Goal: Register for event/course

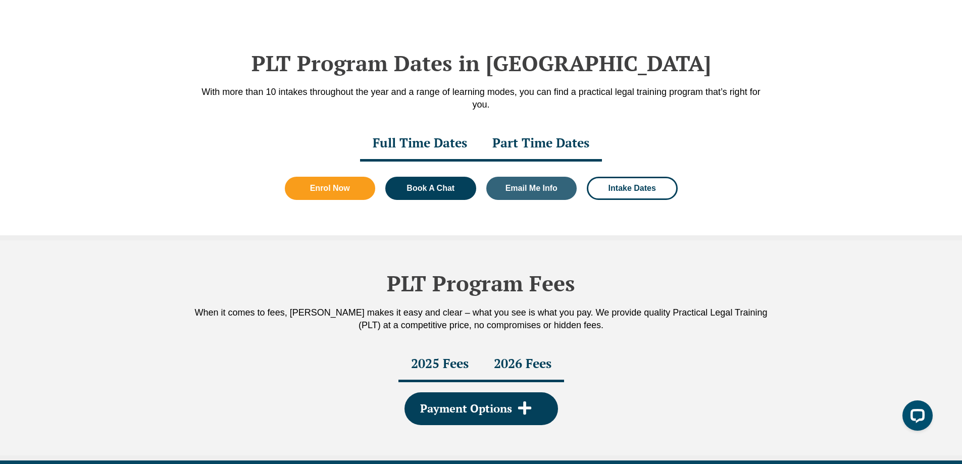
scroll to position [1319, 0]
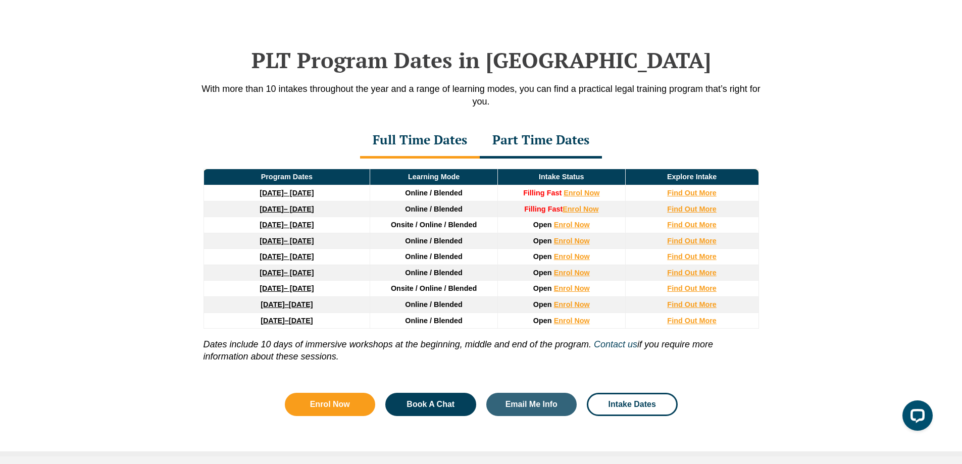
click at [405, 154] on div "Full Time Dates" at bounding box center [420, 140] width 120 height 35
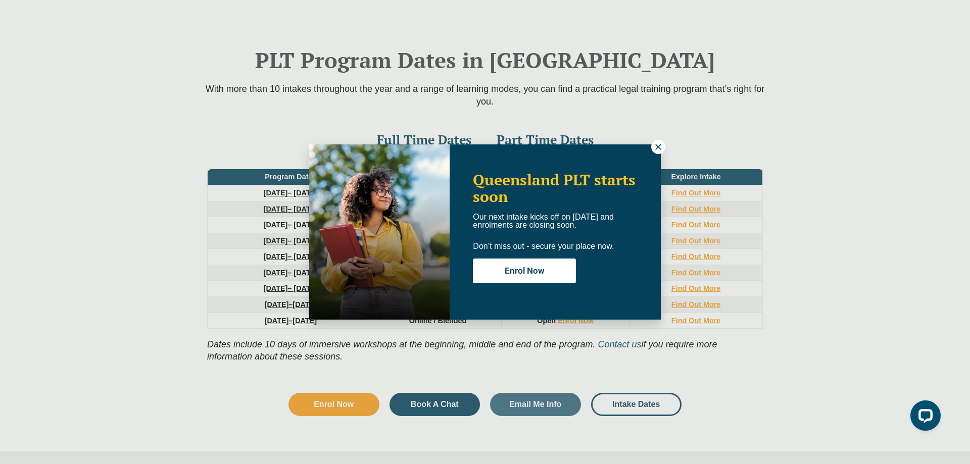
click at [653, 148] on button at bounding box center [658, 147] width 14 height 14
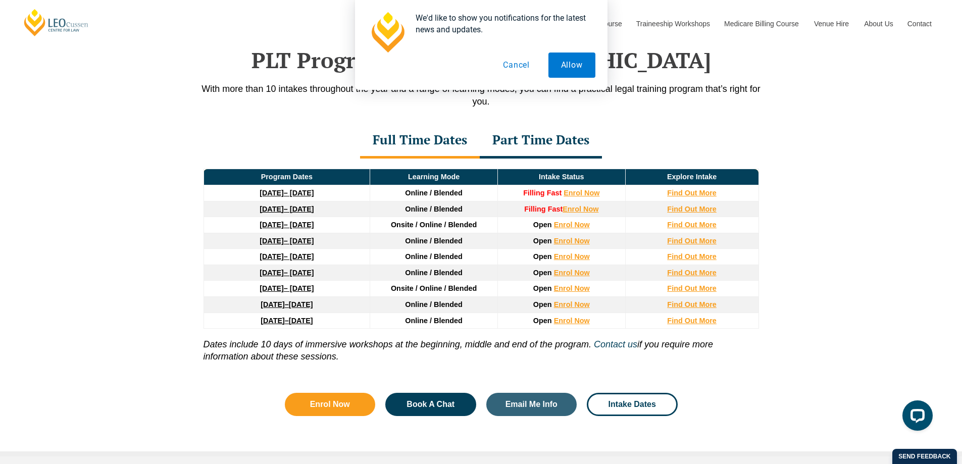
click at [560, 155] on div "Part Time Dates" at bounding box center [541, 140] width 122 height 35
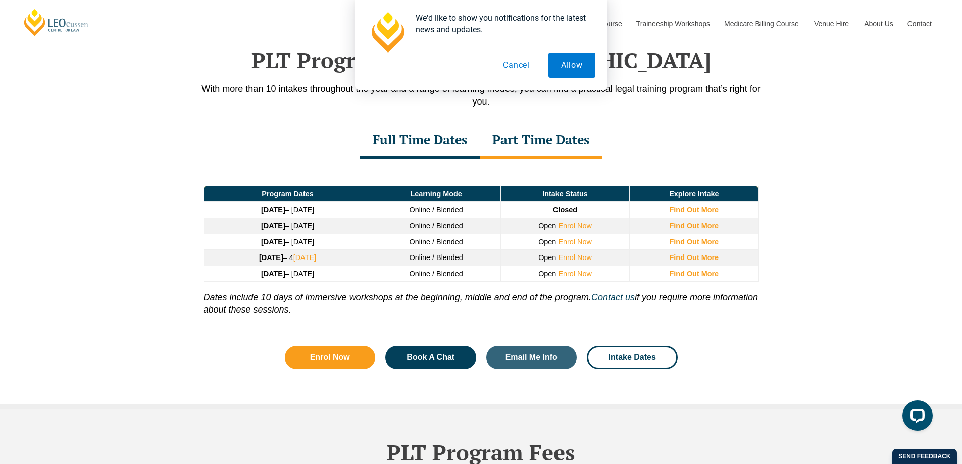
click at [414, 155] on div "Full Time Dates" at bounding box center [420, 140] width 120 height 35
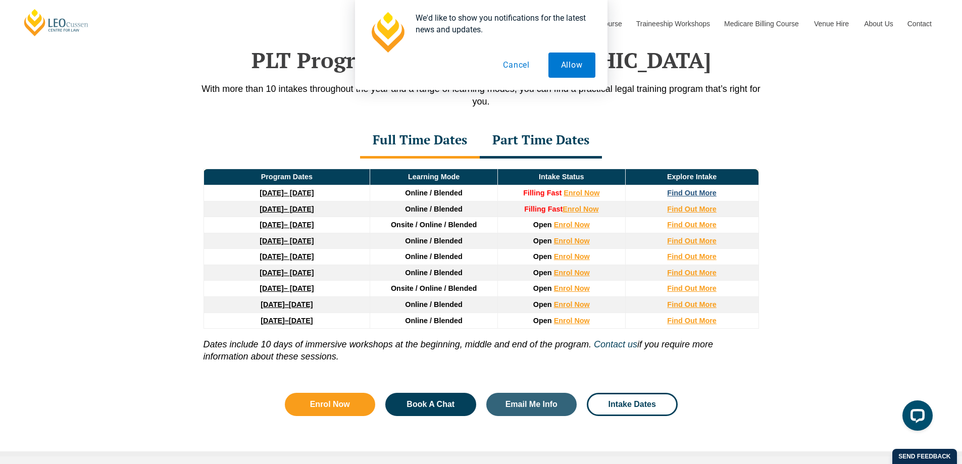
drag, startPoint x: 714, startPoint y: 196, endPoint x: 694, endPoint y: 194, distance: 19.8
click at [694, 194] on strong "Find Out More" at bounding box center [692, 193] width 50 height 8
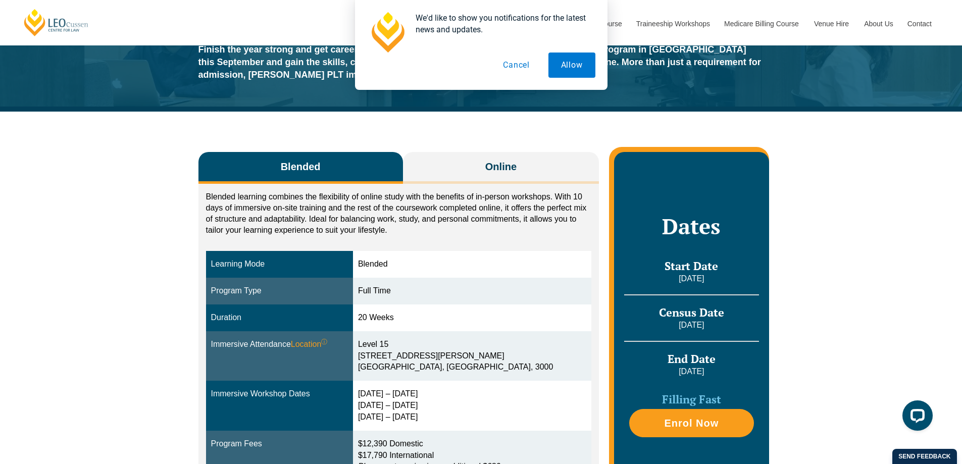
scroll to position [152, 0]
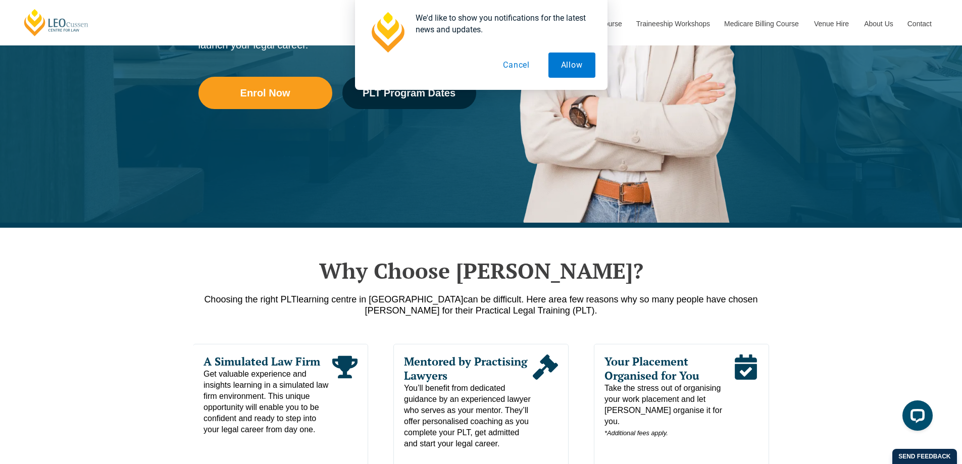
scroll to position [245, 0]
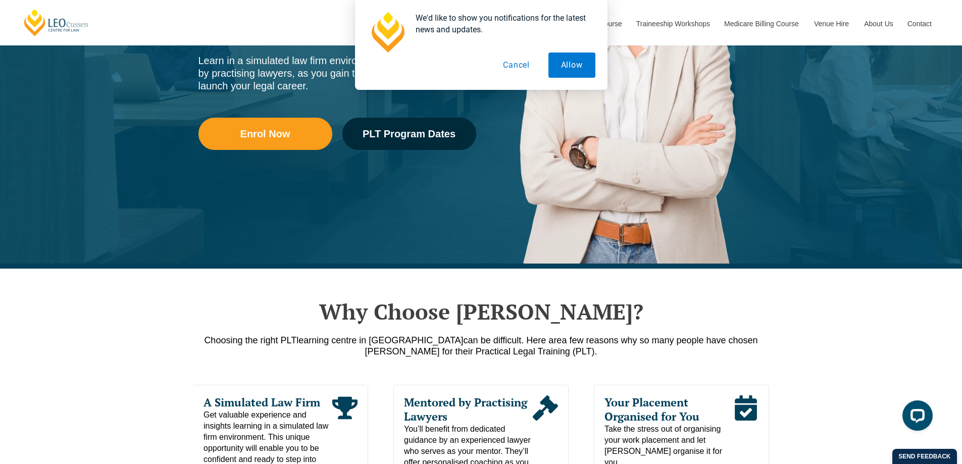
click at [506, 59] on button "Cancel" at bounding box center [517, 65] width 52 height 25
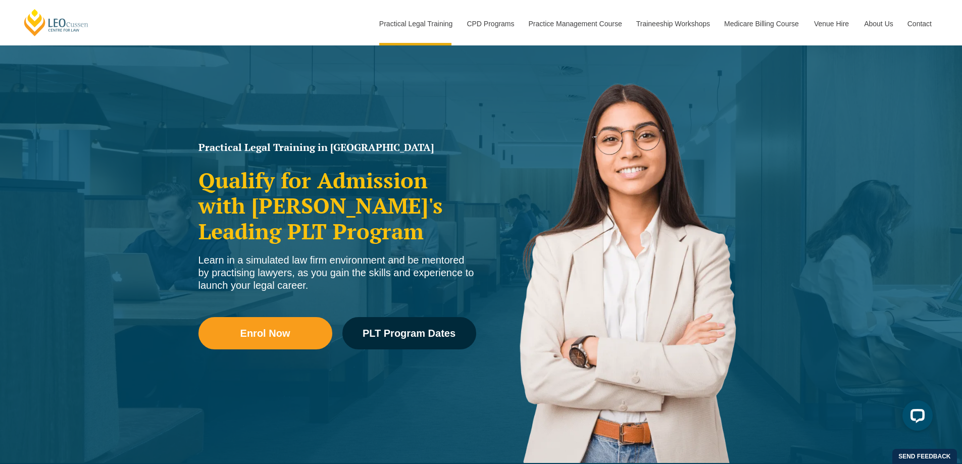
scroll to position [0, 0]
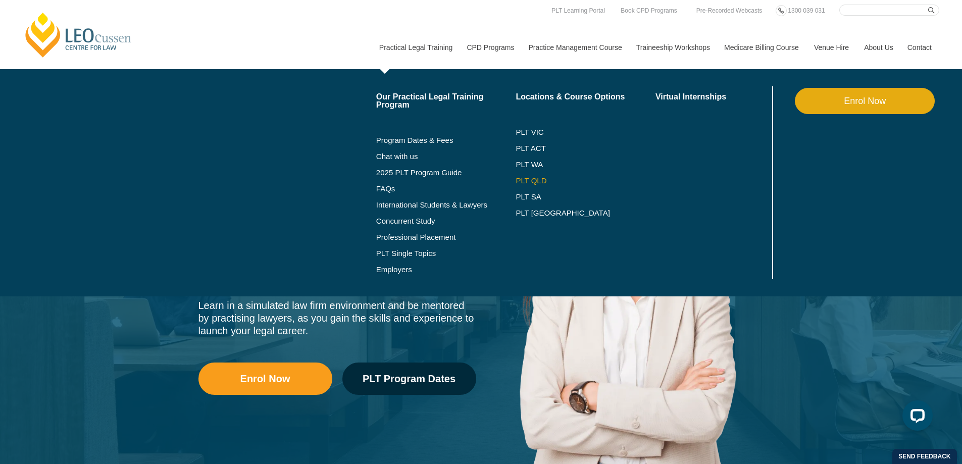
click at [526, 177] on link "PLT QLD" at bounding box center [586, 181] width 140 height 8
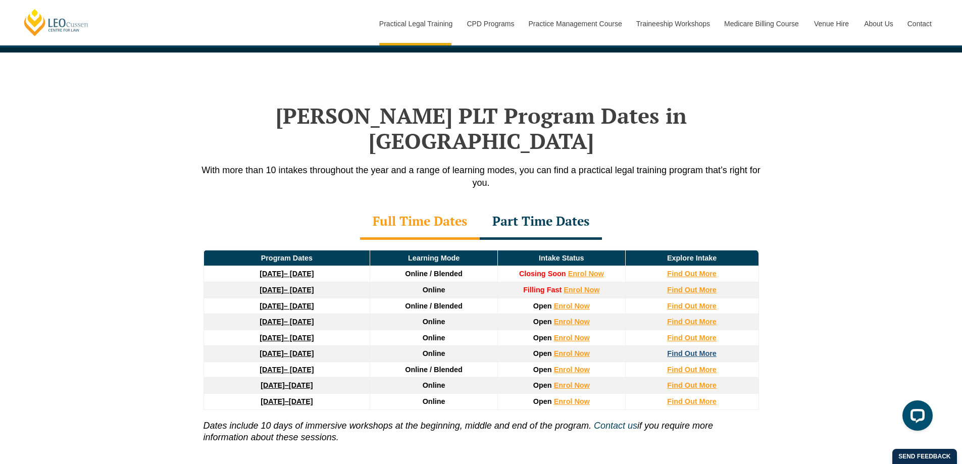
click at [679, 350] on strong "Find Out More" at bounding box center [692, 354] width 50 height 8
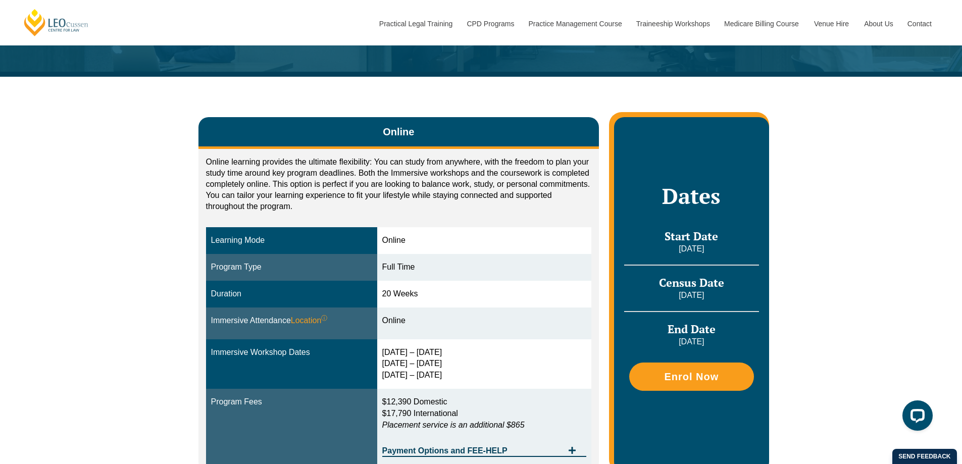
scroll to position [202, 0]
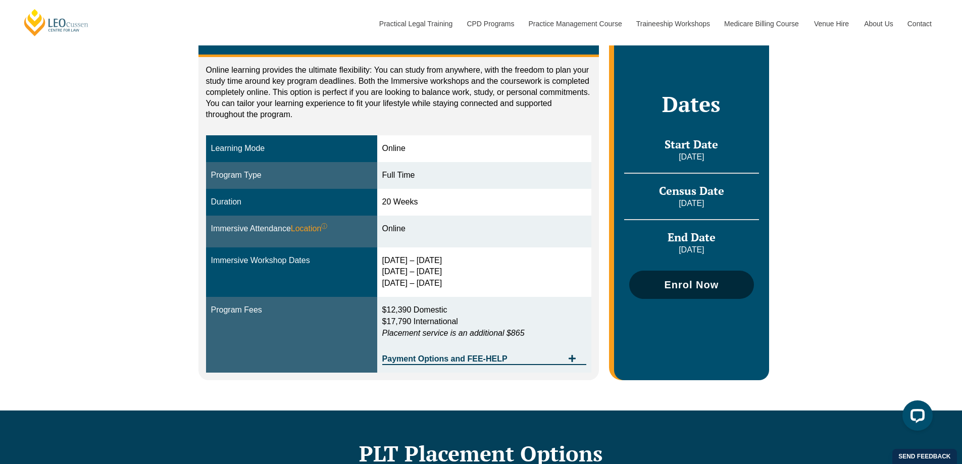
click at [689, 286] on span "Enrol Now" at bounding box center [691, 285] width 55 height 10
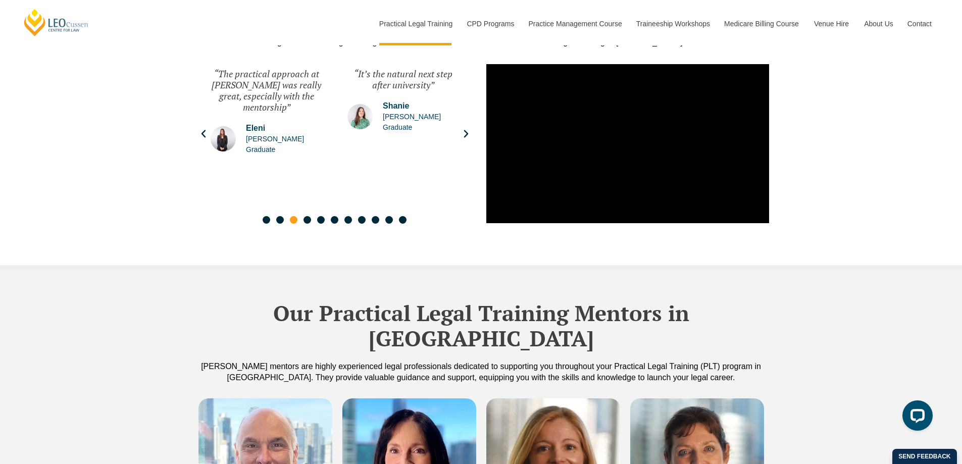
scroll to position [2577, 0]
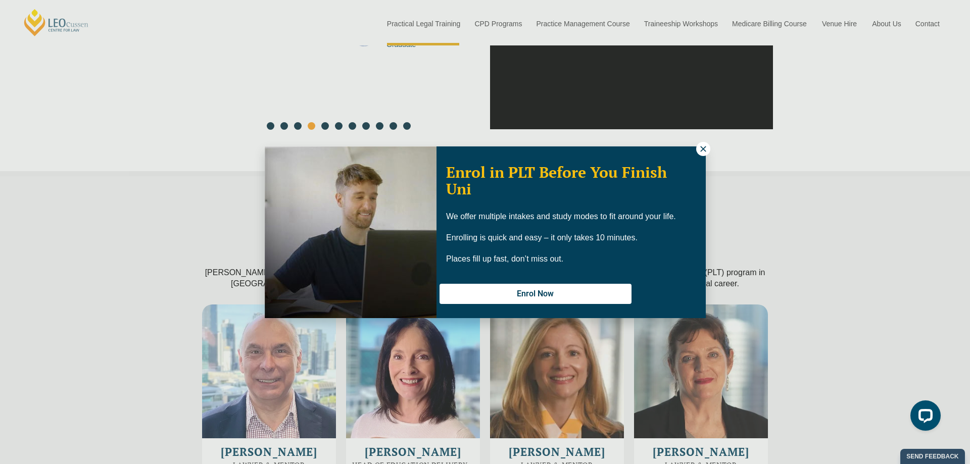
click at [696, 149] on button at bounding box center [703, 149] width 14 height 14
